Goal: Task Accomplishment & Management: Use online tool/utility

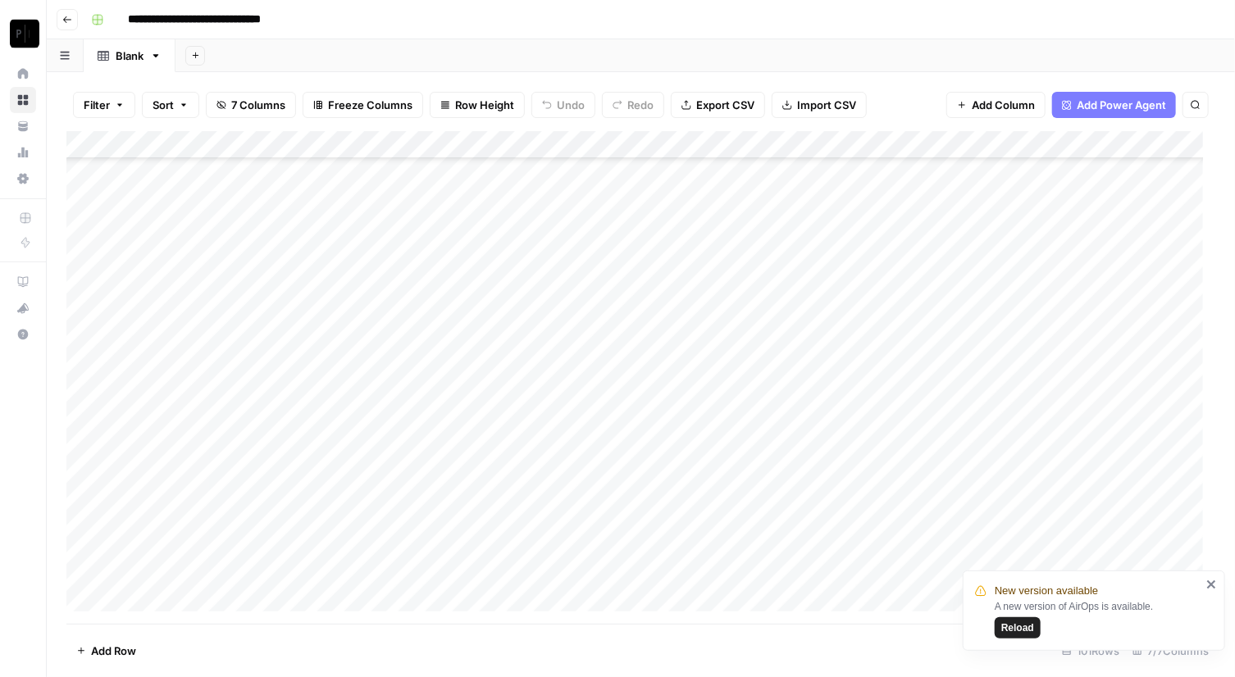
scroll to position [2390, 0]
click at [1008, 628] on span "Reload" at bounding box center [1017, 628] width 33 height 15
click at [1008, 628] on footer "Add Row 101 Rows 7/7 Columns" at bounding box center [640, 650] width 1149 height 53
click at [782, 573] on div "Add Column" at bounding box center [640, 377] width 1149 height 493
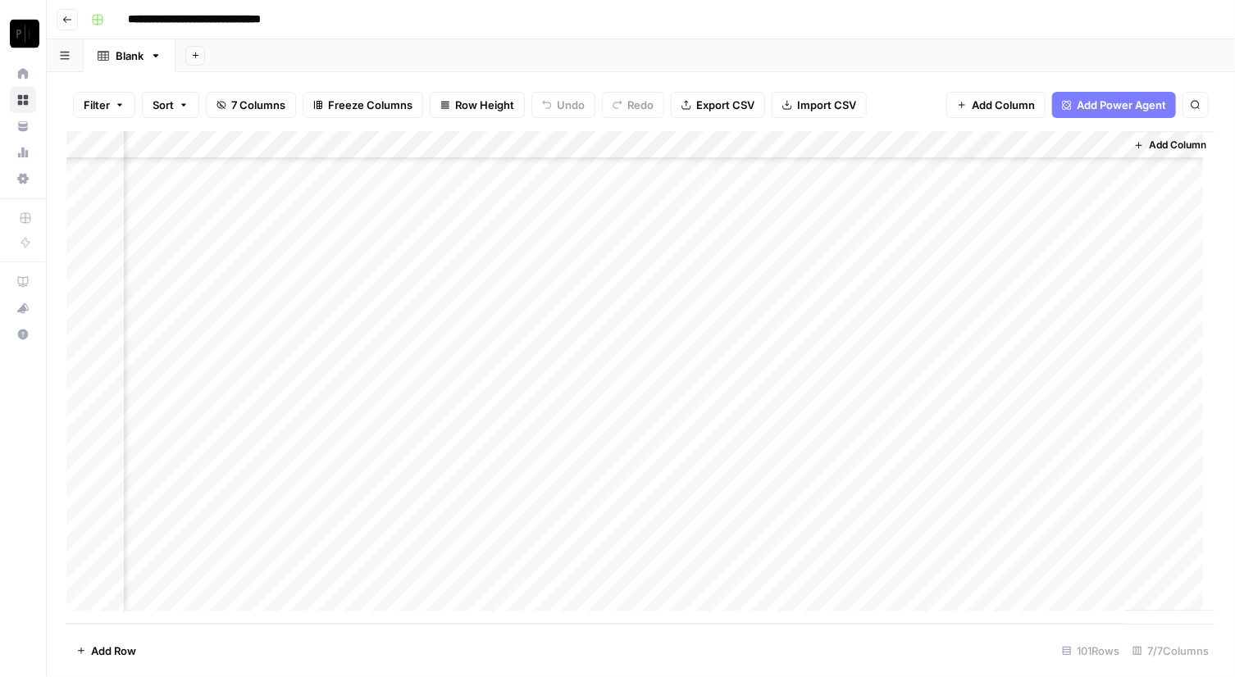
click at [782, 573] on div "Add Column" at bounding box center [640, 377] width 1149 height 493
